Goal: Contribute content

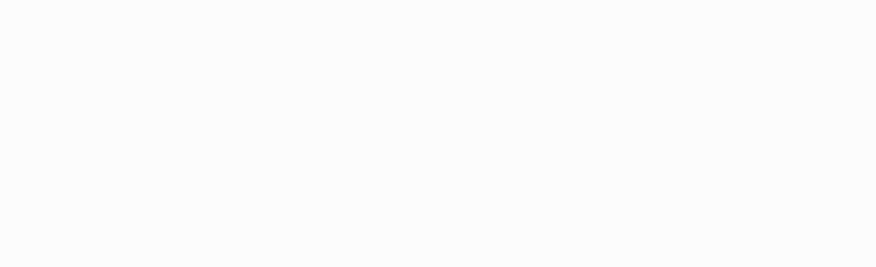
click at [475, 47] on body at bounding box center [438, 133] width 876 height 267
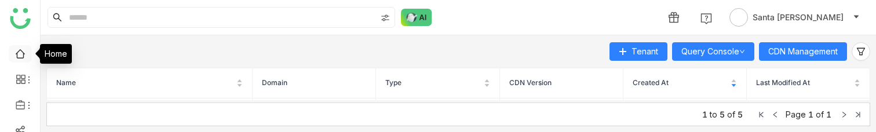
click at [22, 54] on link at bounding box center [20, 53] width 10 height 10
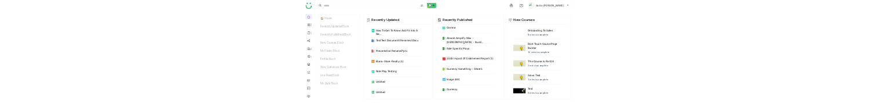
scroll to position [97, 0]
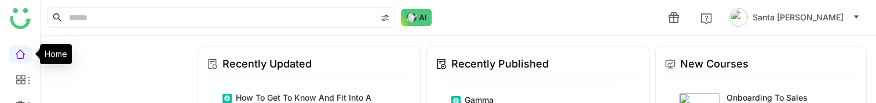
click at [18, 56] on link at bounding box center [20, 53] width 10 height 10
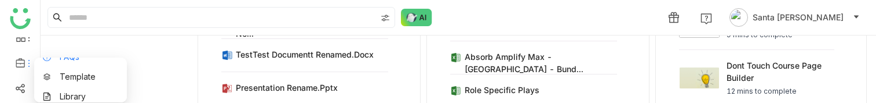
scroll to position [37, 0]
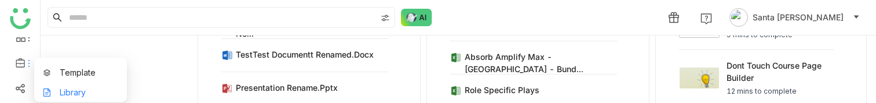
click at [74, 89] on link "Library" at bounding box center [80, 92] width 75 height 8
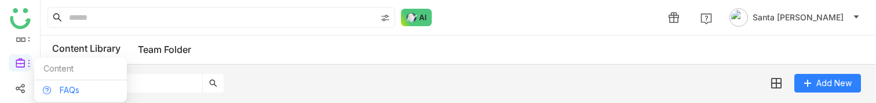
click at [67, 88] on link "FAQs" at bounding box center [80, 90] width 75 height 8
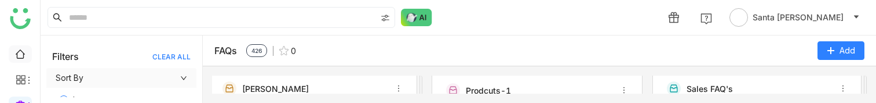
click at [20, 48] on link at bounding box center [20, 53] width 10 height 10
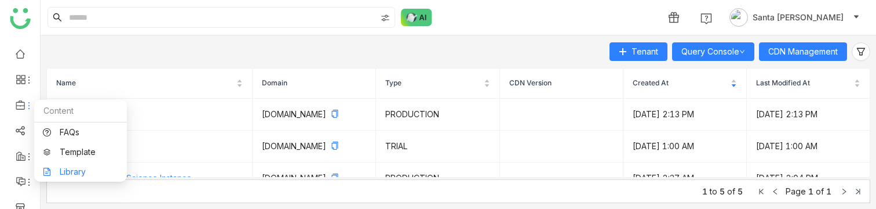
click at [76, 169] on link "Library" at bounding box center [80, 171] width 75 height 8
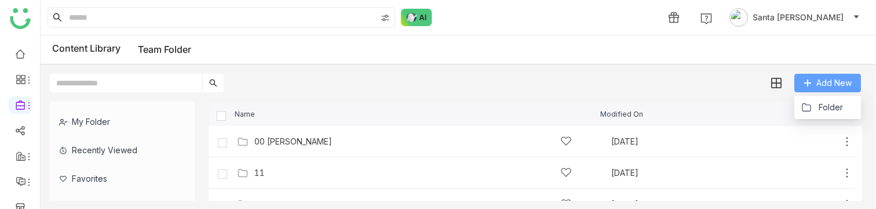
click at [826, 85] on span "Add New" at bounding box center [834, 82] width 35 height 13
click at [810, 88] on button "Add New" at bounding box center [828, 83] width 67 height 19
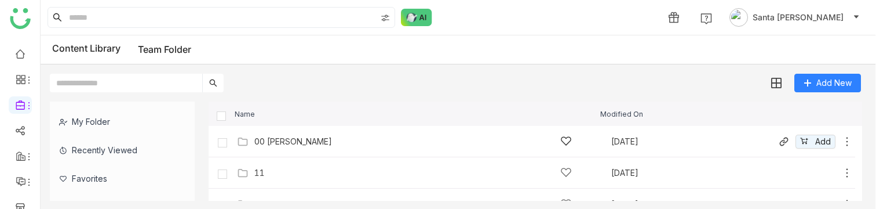
click at [278, 134] on div "00 [PERSON_NAME] [DATE] Add" at bounding box center [543, 141] width 619 height 18
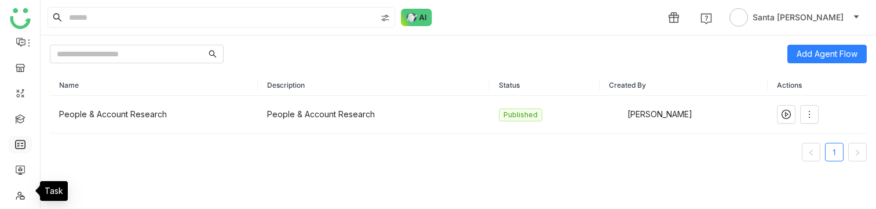
scroll to position [146, 0]
